Goal: Task Accomplishment & Management: Use online tool/utility

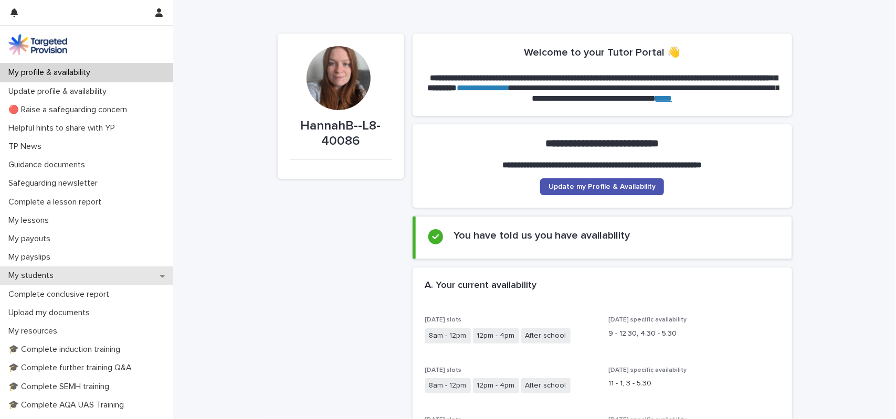
click at [24, 280] on p "My students" at bounding box center [33, 276] width 58 height 10
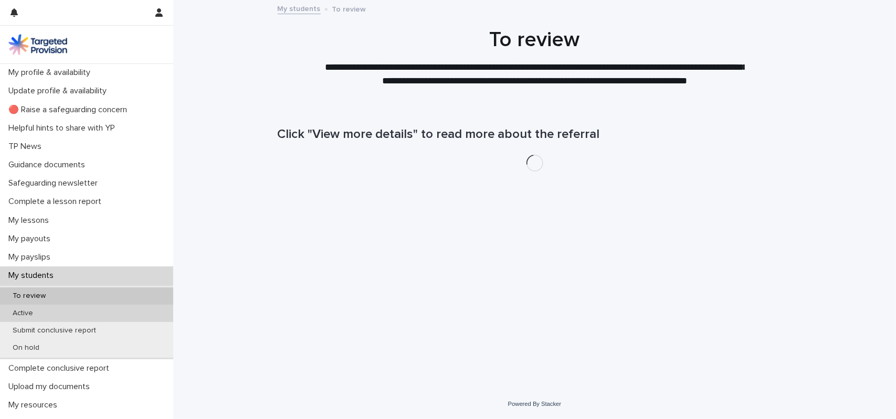
click at [36, 315] on p "Active" at bounding box center [22, 313] width 37 height 9
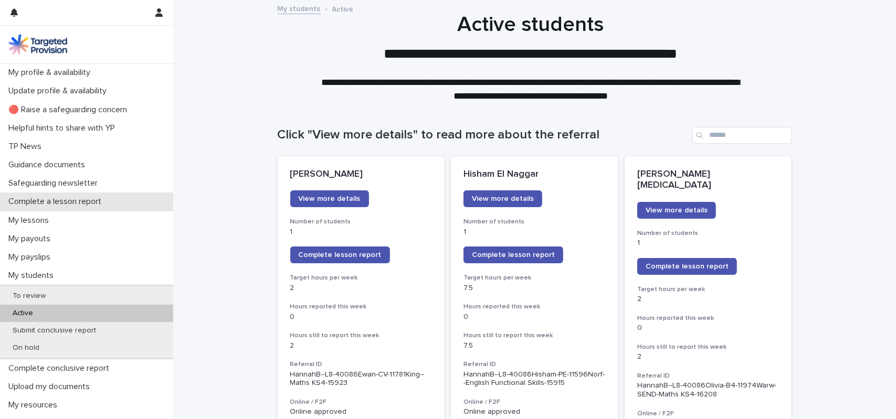
click at [73, 202] on p "Complete a lesson report" at bounding box center [57, 202] width 106 height 10
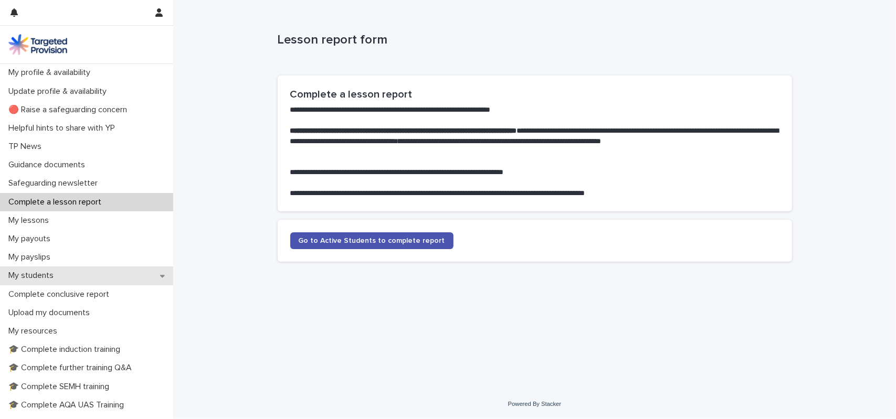
click at [54, 273] on p "My students" at bounding box center [33, 276] width 58 height 10
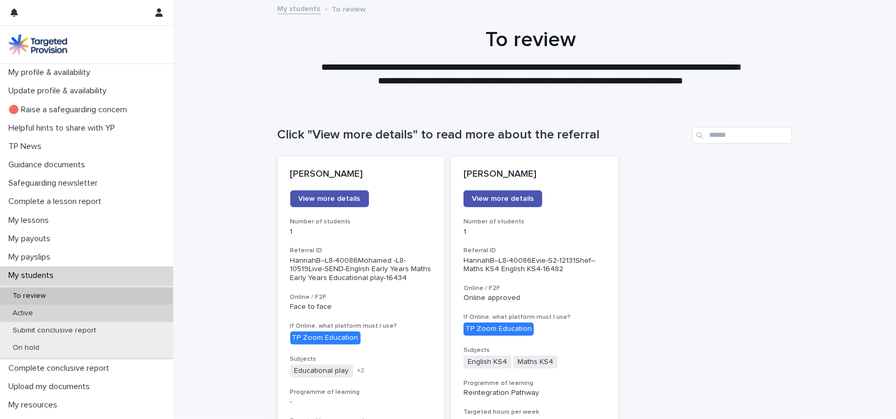
click at [44, 305] on div "Active" at bounding box center [86, 313] width 173 height 17
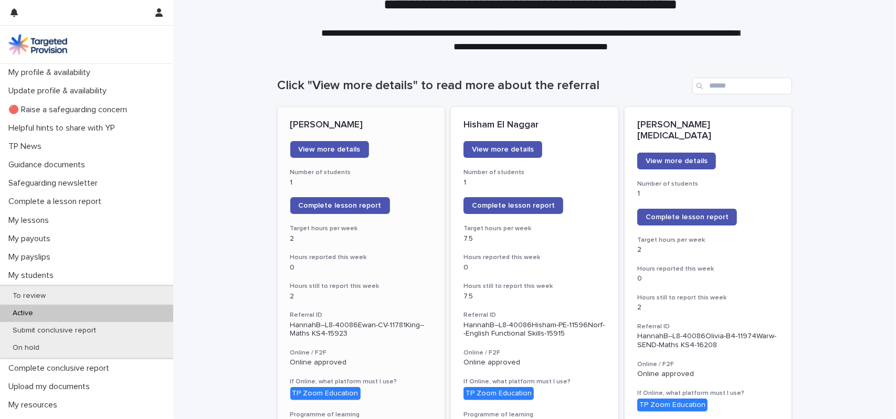
scroll to position [52, 0]
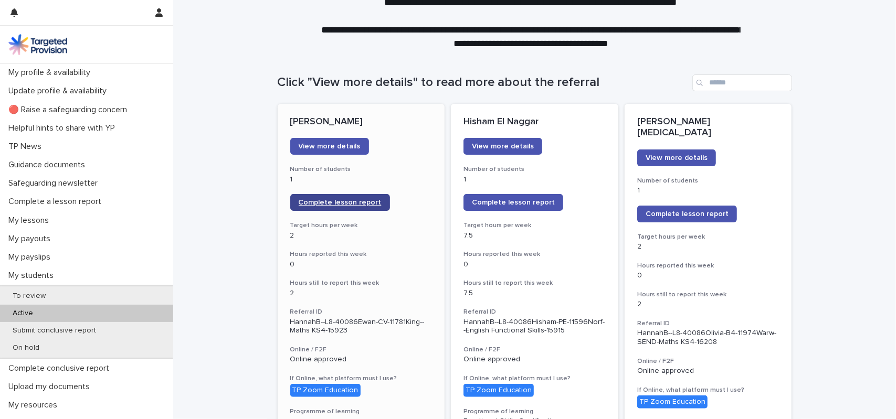
click at [347, 209] on link "Complete lesson report" at bounding box center [340, 202] width 100 height 17
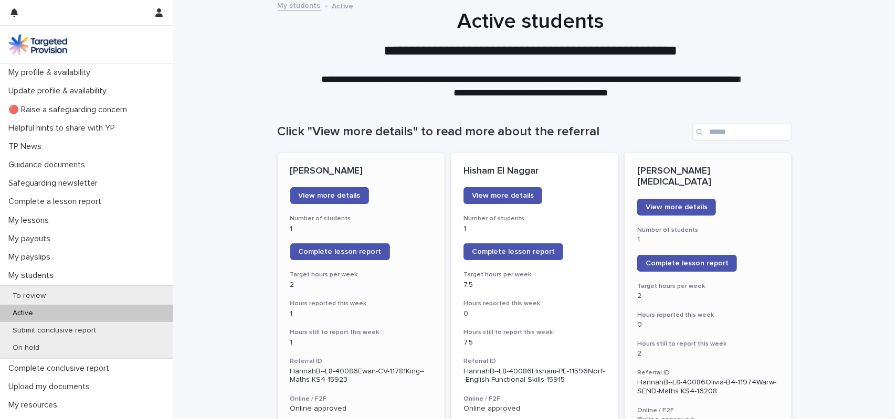
scroll to position [0, 0]
